Goal: Transaction & Acquisition: Purchase product/service

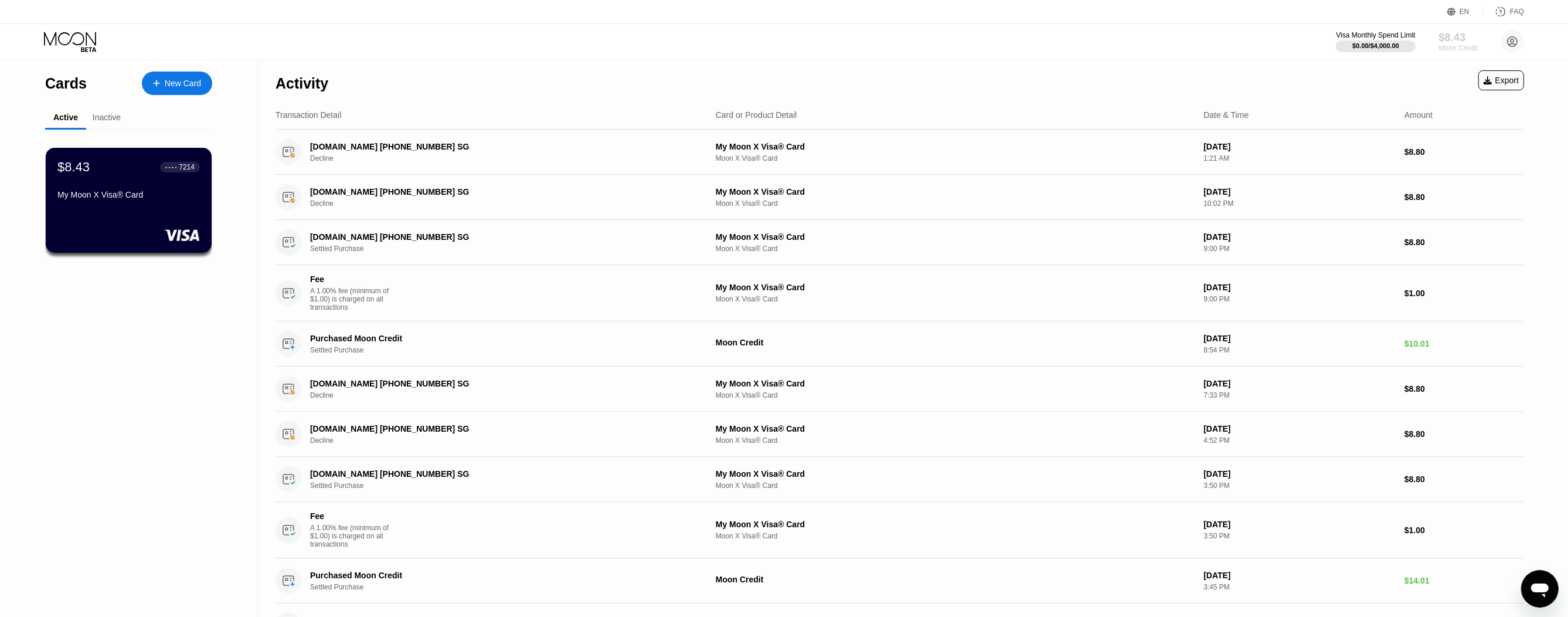
click at [1455, 37] on div "$8.43" at bounding box center [1457, 37] width 39 height 13
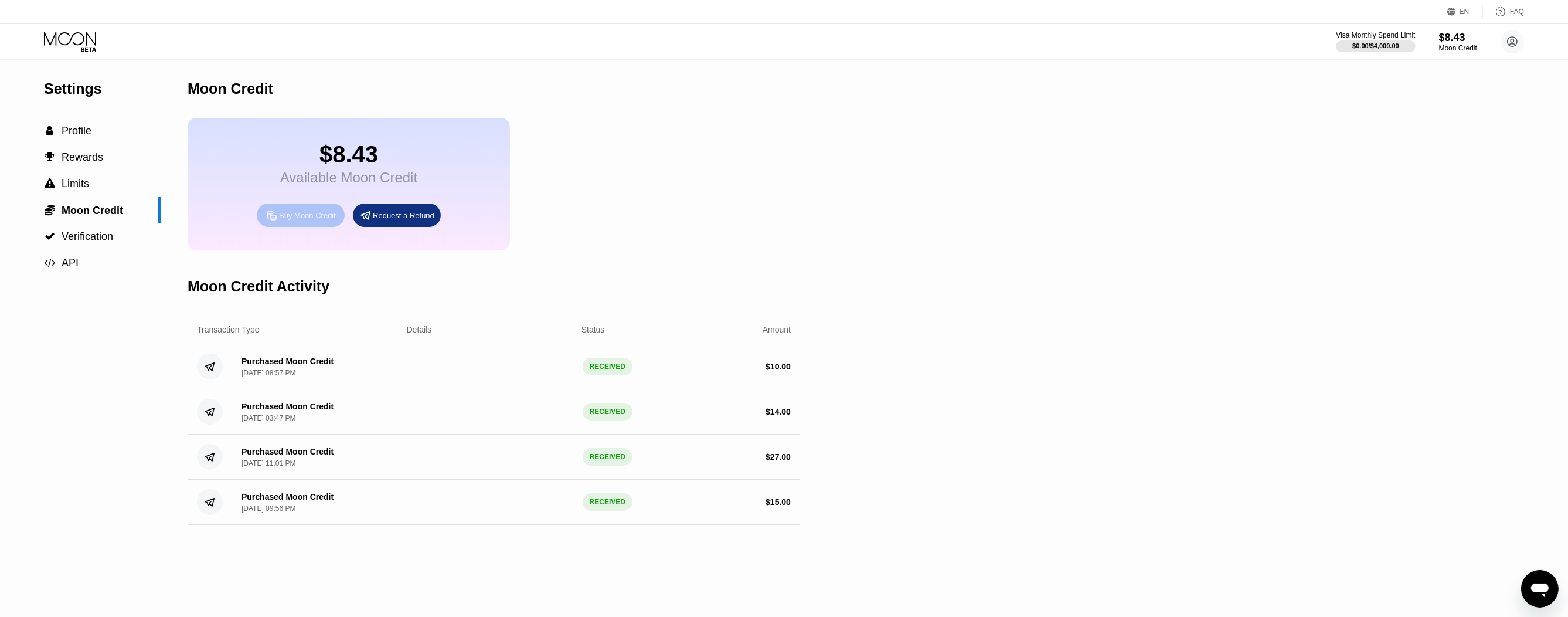
click at [303, 227] on div "Buy Moon Credit" at bounding box center [300, 216] width 88 height 24
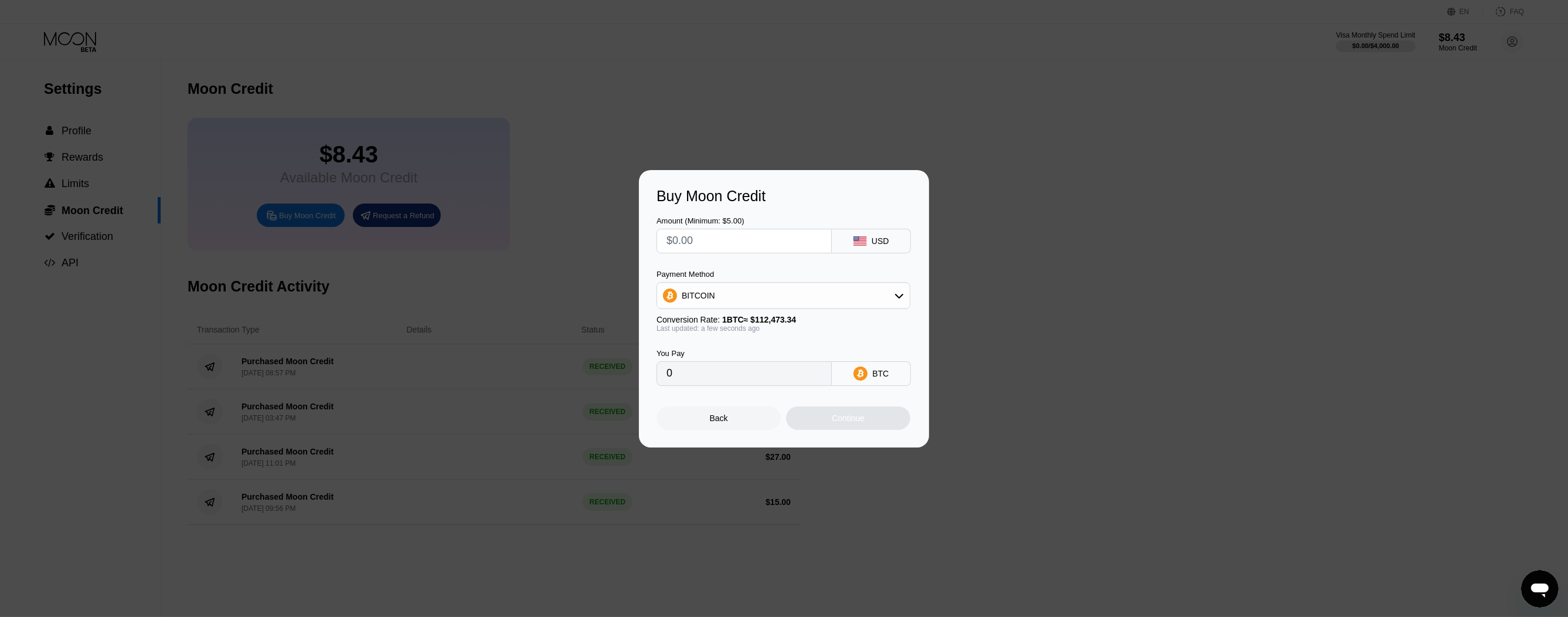
click at [722, 304] on div "BITCOIN" at bounding box center [783, 295] width 252 height 24
click at [719, 358] on span "USDT on TRON" at bounding box center [714, 354] width 59 height 10
type input "0.00"
click at [708, 301] on div "USDT on TRON" at bounding box center [783, 295] width 252 height 24
click at [674, 413] on div "Back" at bounding box center [719, 418] width 124 height 24
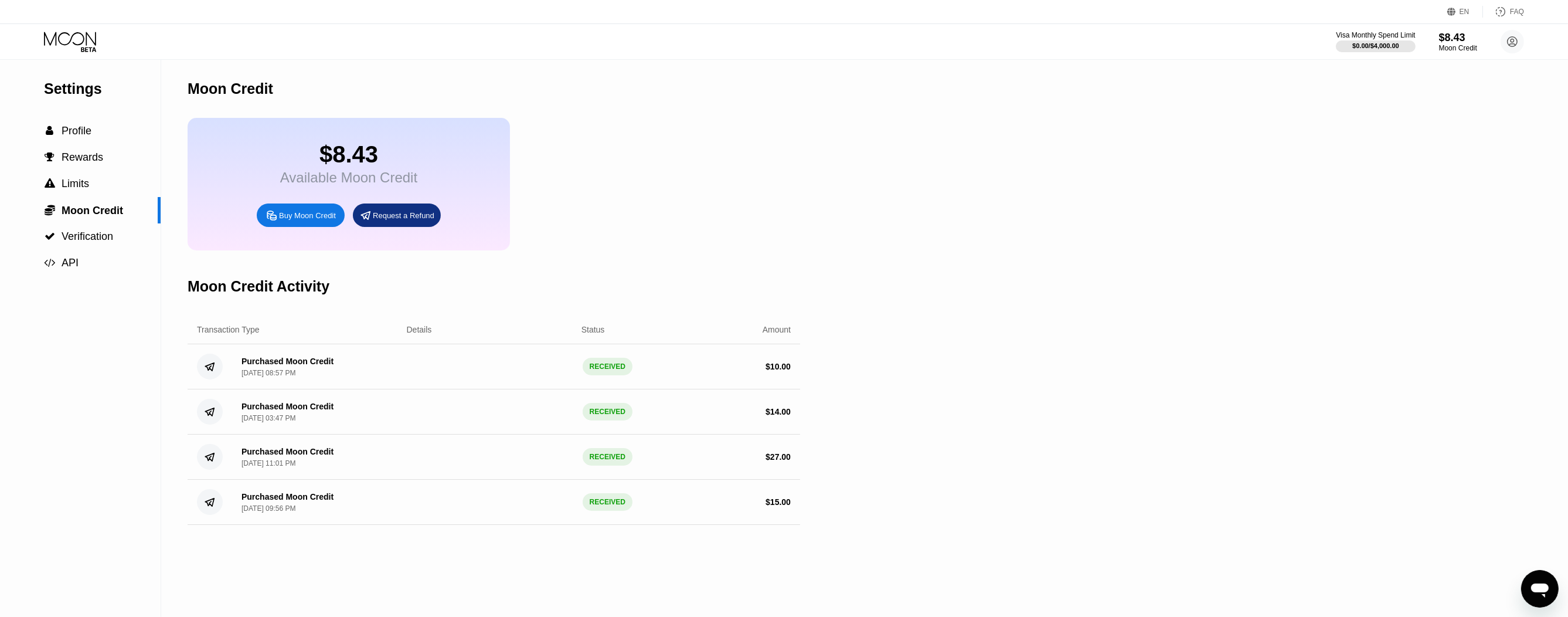
click at [1146, 67] on div "Settings  Profile  Rewards  Limits  Moon Credit  Verification  API Moon C…" at bounding box center [784, 338] width 1568 height 557
